Goal: Navigation & Orientation: Understand site structure

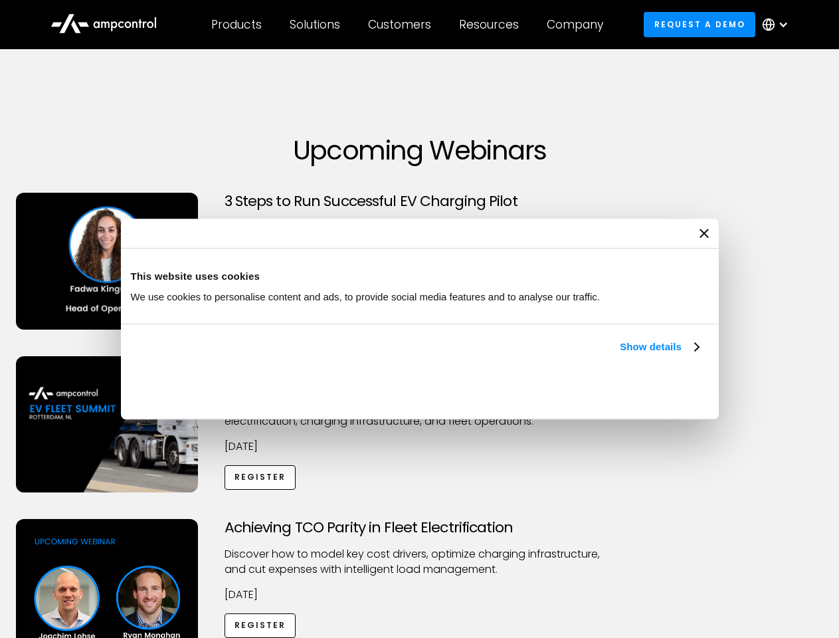
click at [620, 355] on link "Show details" at bounding box center [659, 347] width 78 height 16
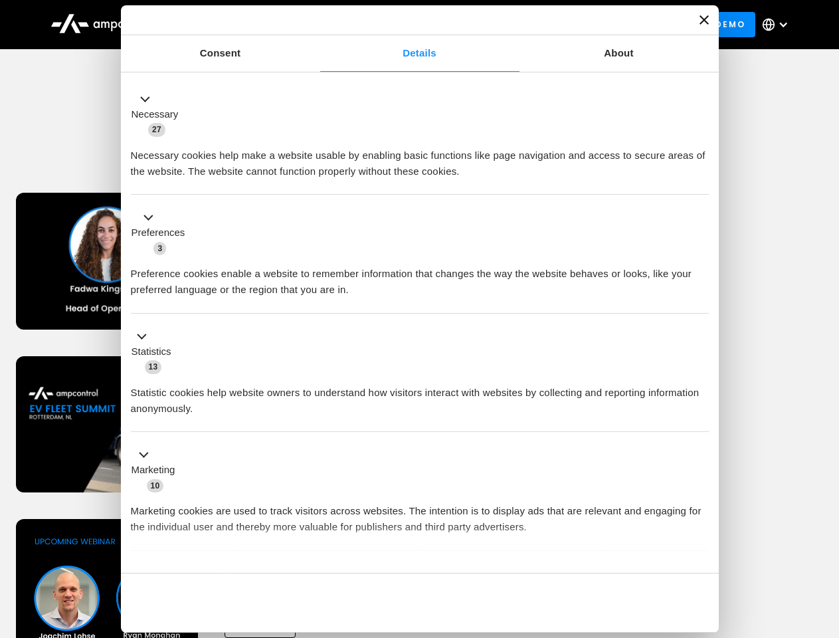
click at [700, 179] on div "Necessary cookies help make a website usable by enabling basic functions like p…" at bounding box center [420, 159] width 578 height 42
click at [409, 25] on div "Customers" at bounding box center [399, 24] width 63 height 15
click at [236, 25] on div "Products" at bounding box center [236, 24] width 51 height 15
click at [316, 25] on div "Solutions" at bounding box center [315, 24] width 51 height 15
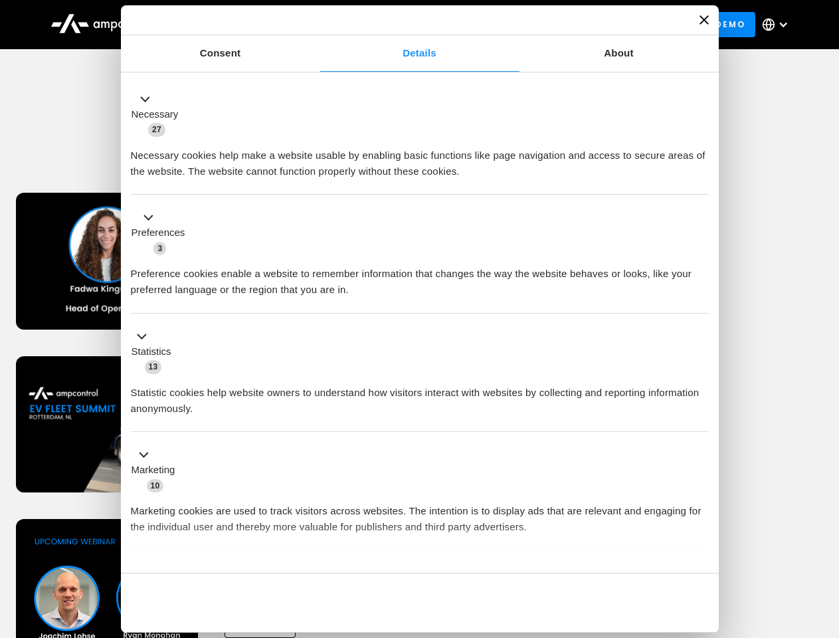
click at [402, 25] on div "Customers" at bounding box center [399, 24] width 63 height 15
click at [492, 25] on div "Resources" at bounding box center [489, 24] width 60 height 15
click at [579, 25] on div "Company" at bounding box center [575, 24] width 56 height 15
click at [779, 25] on div at bounding box center [783, 24] width 11 height 11
